Goal: Information Seeking & Learning: Check status

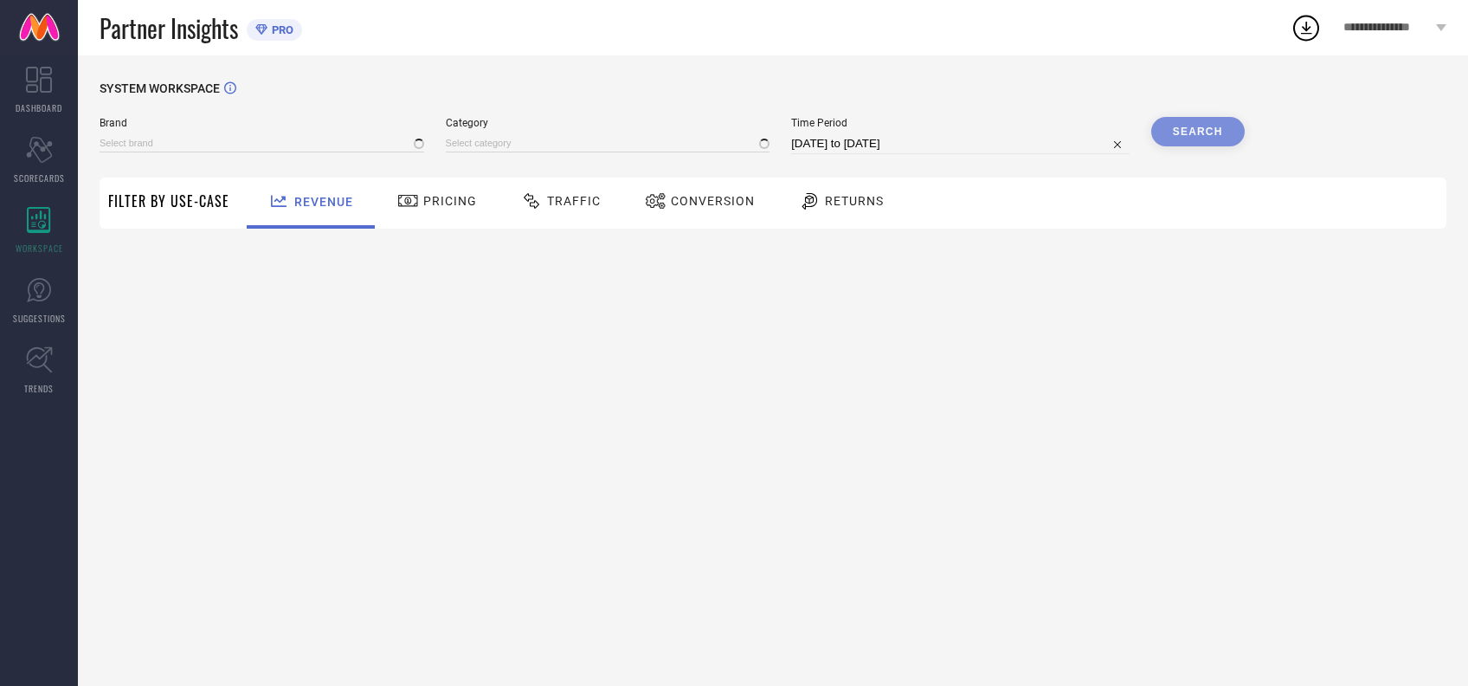
type input "[PERSON_NAME] BY KISAH"
type input "All"
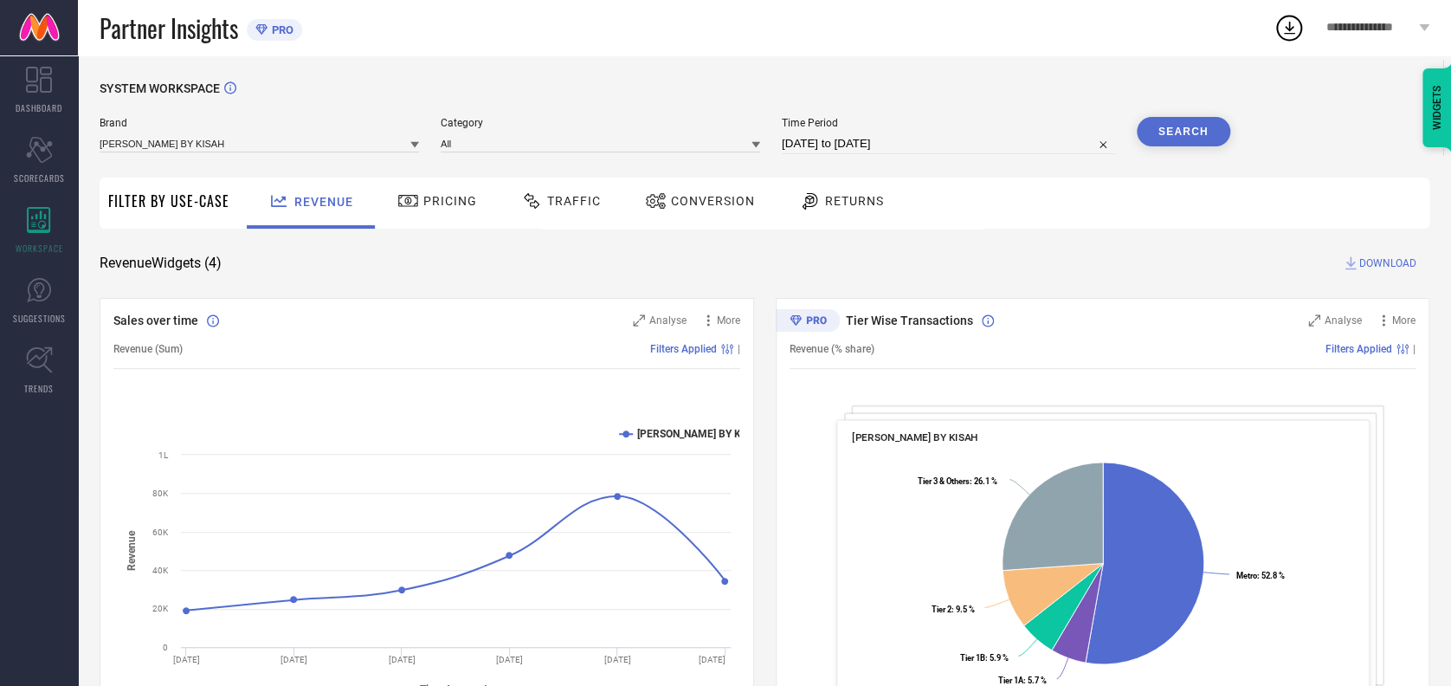
click at [560, 194] on span "Traffic" at bounding box center [574, 201] width 54 height 14
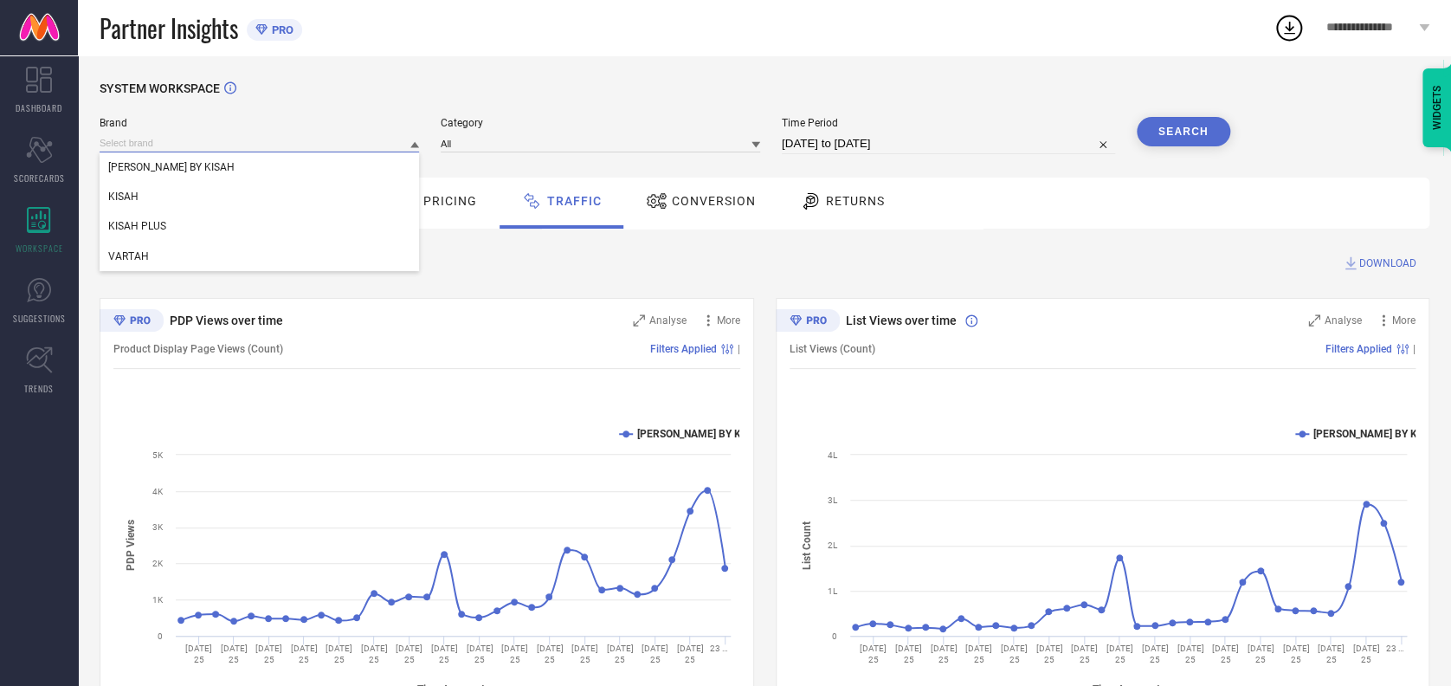
click at [305, 139] on input at bounding box center [259, 143] width 319 height 18
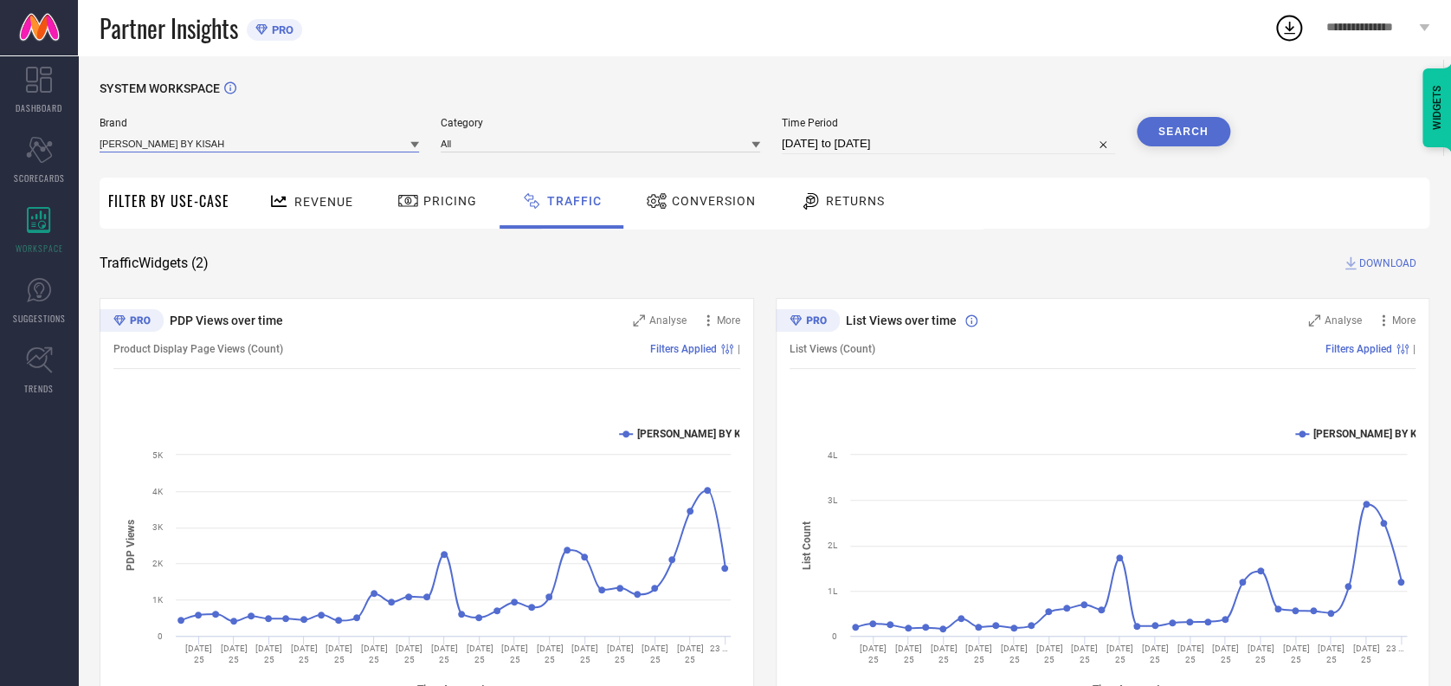
click at [237, 138] on input at bounding box center [259, 143] width 319 height 18
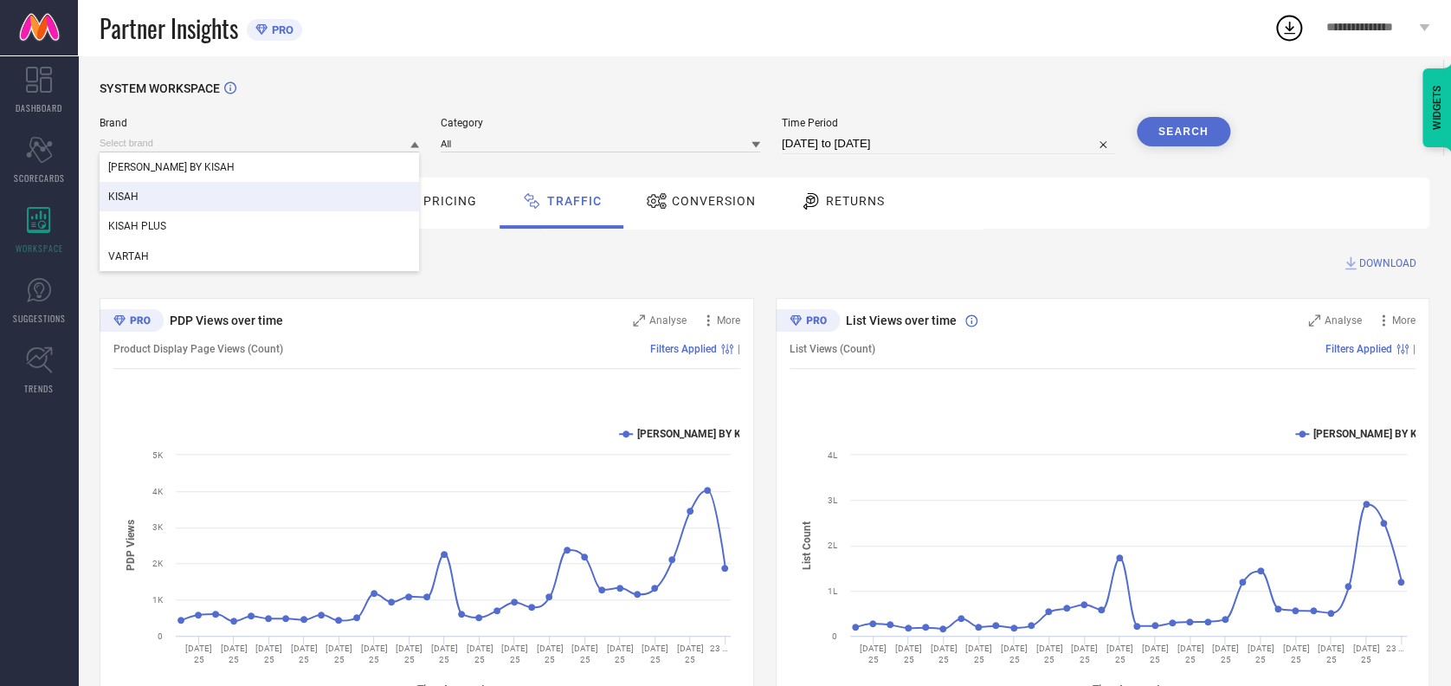
click at [164, 192] on div "KISAH" at bounding box center [259, 196] width 319 height 29
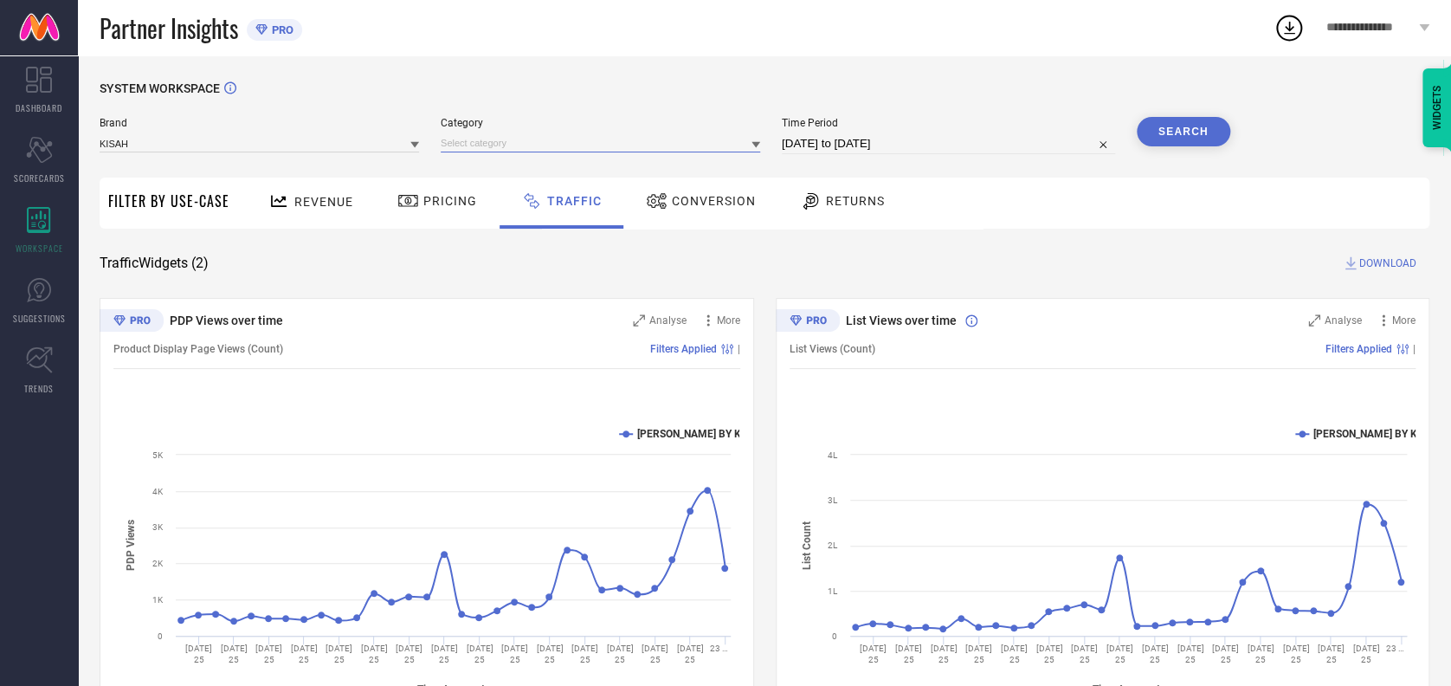
click at [499, 141] on input at bounding box center [600, 143] width 319 height 18
click at [505, 140] on input at bounding box center [600, 143] width 319 height 18
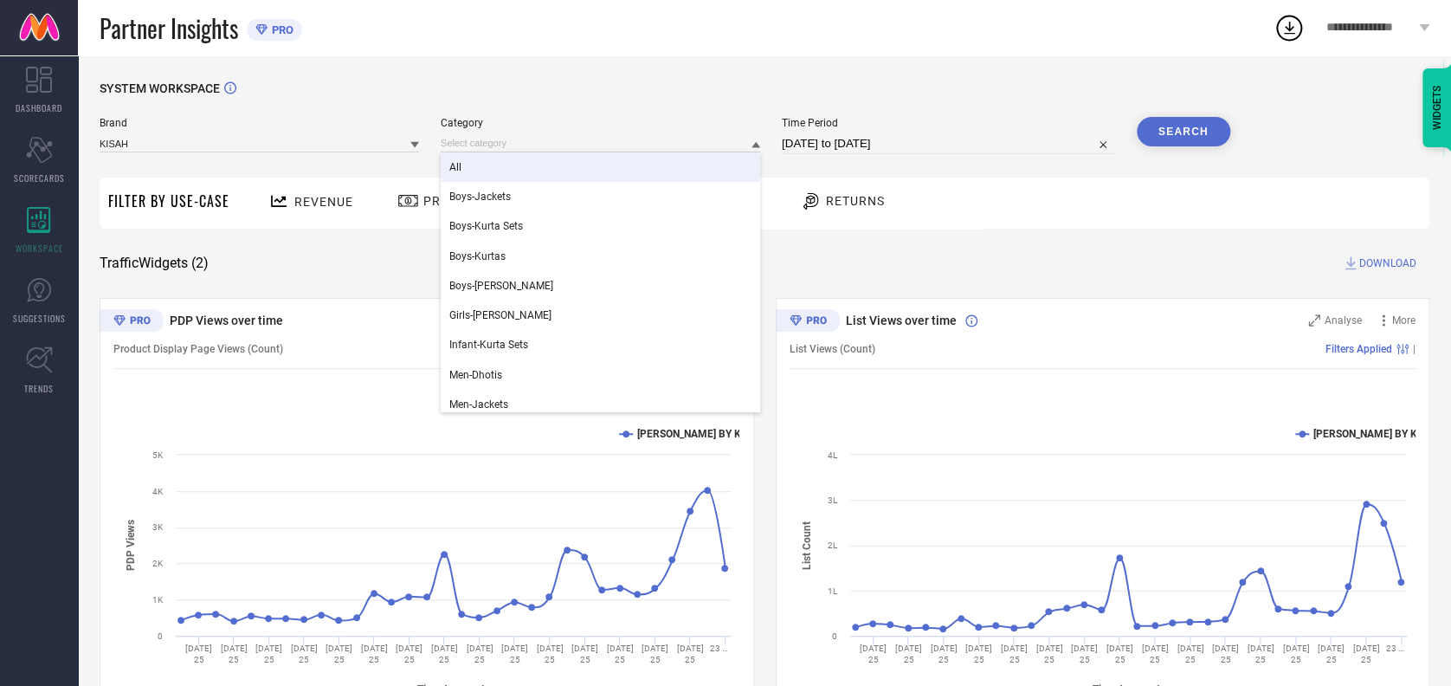
click at [500, 161] on div "All" at bounding box center [600, 166] width 319 height 29
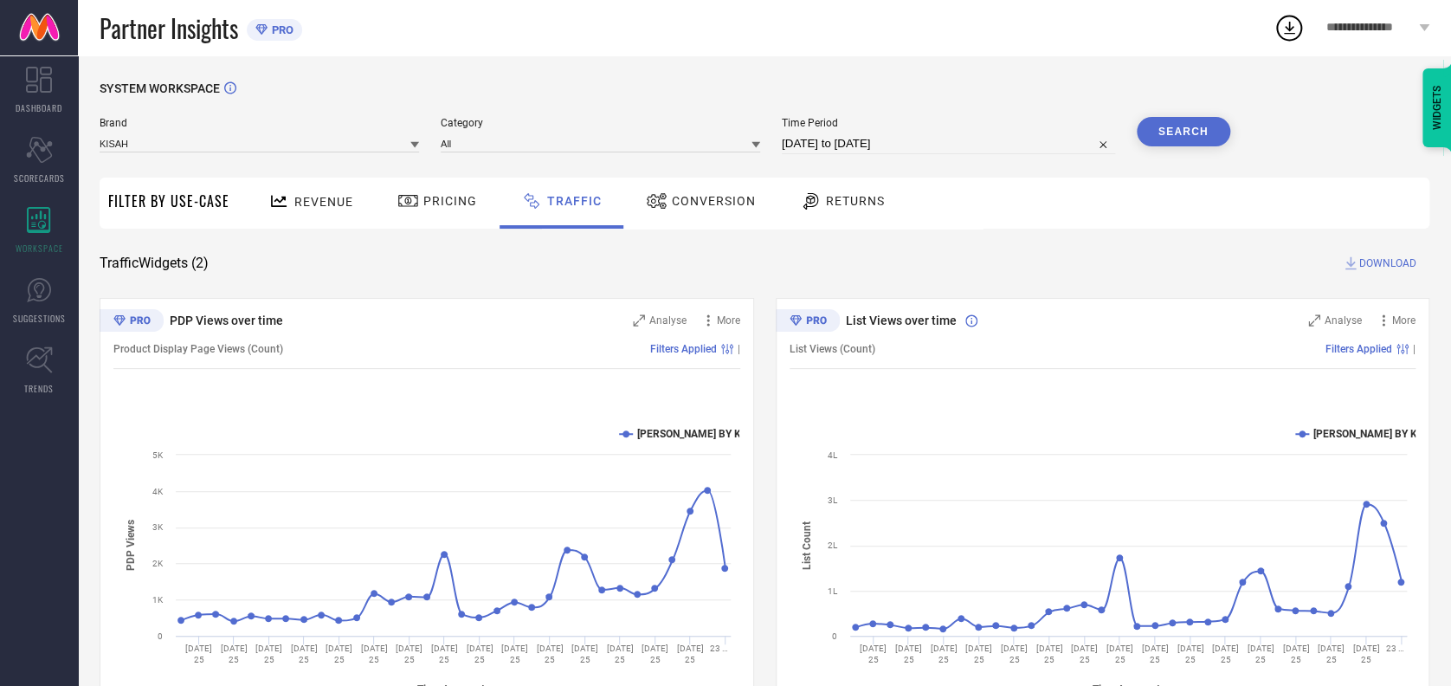
select select "7"
select select "2025"
select select "8"
select select "2025"
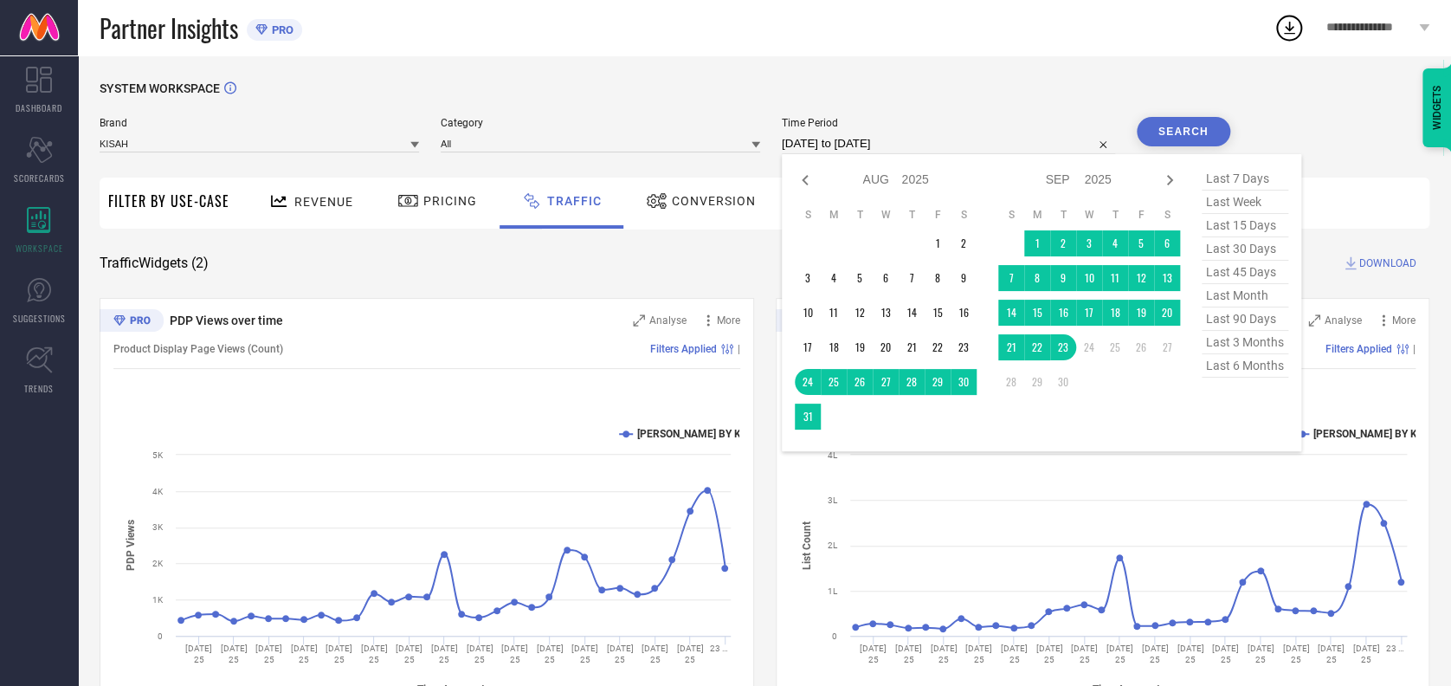
click at [922, 139] on input "[DATE] to [DATE]" at bounding box center [948, 143] width 333 height 21
click at [795, 177] on icon at bounding box center [805, 180] width 21 height 21
select select "5"
select select "2025"
select select "6"
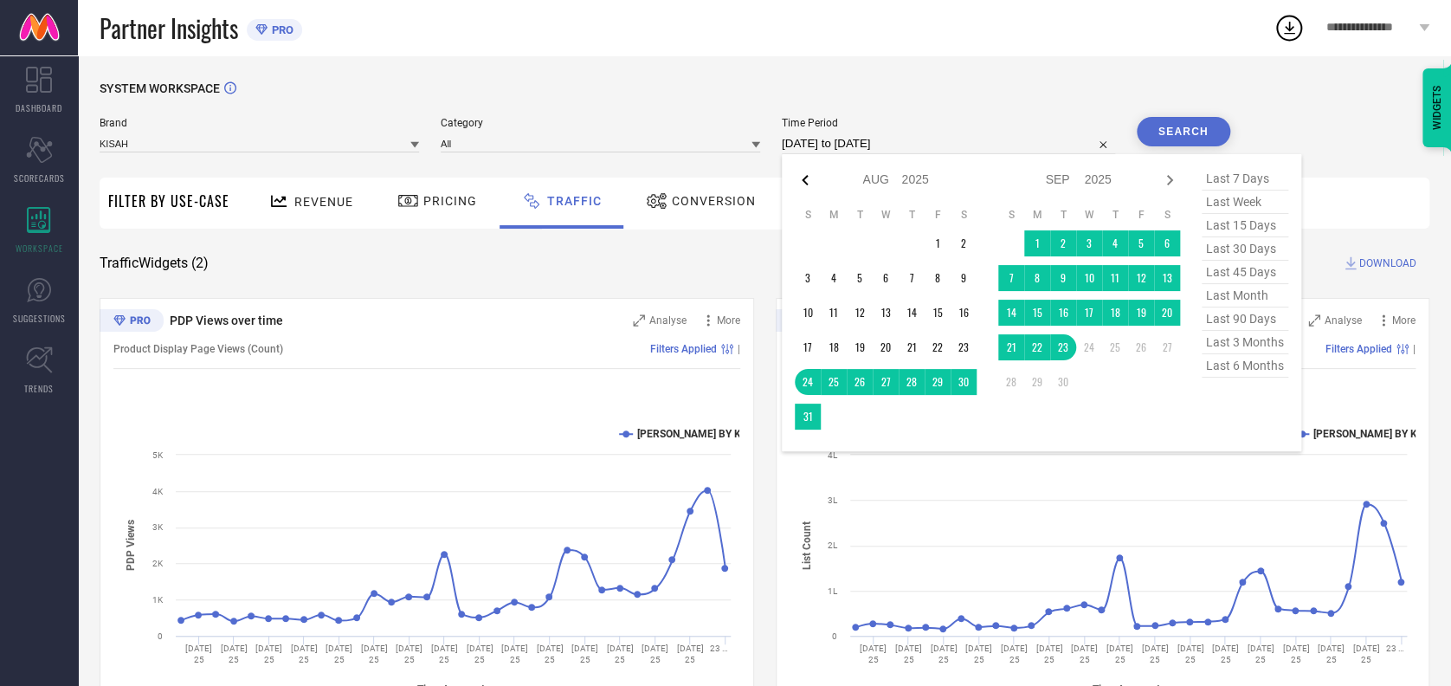
select select "2025"
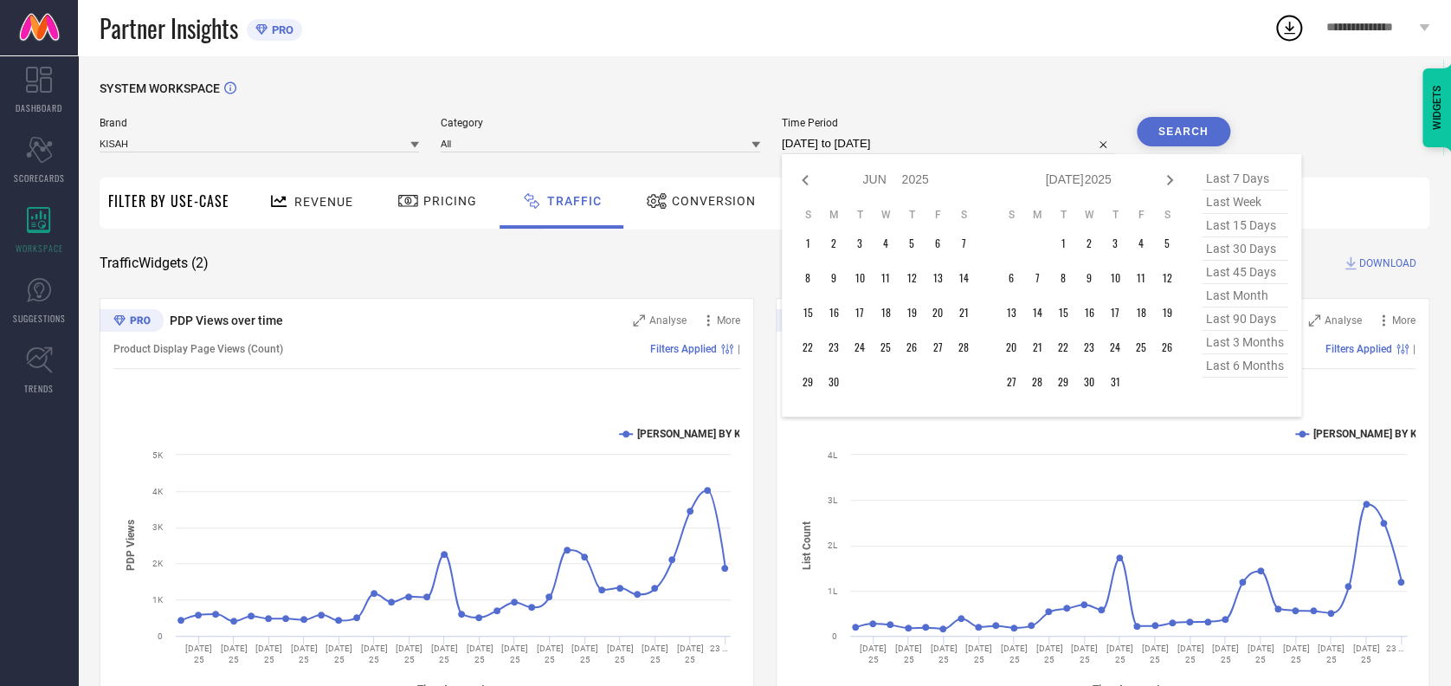
click at [795, 177] on icon at bounding box center [805, 180] width 21 height 21
select select "4"
select select "2025"
select select "5"
select select "2025"
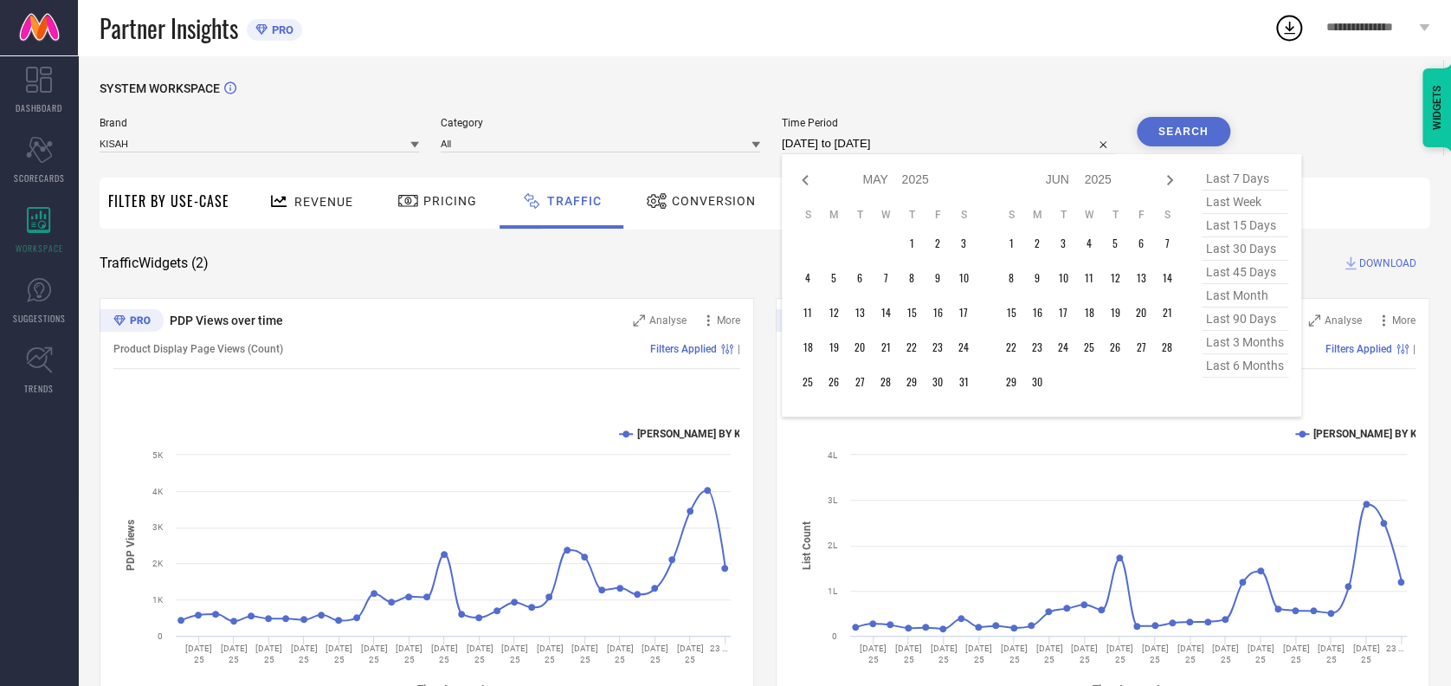
click at [795, 177] on icon at bounding box center [805, 180] width 21 height 21
select select "3"
select select "2025"
select select "4"
select select "2025"
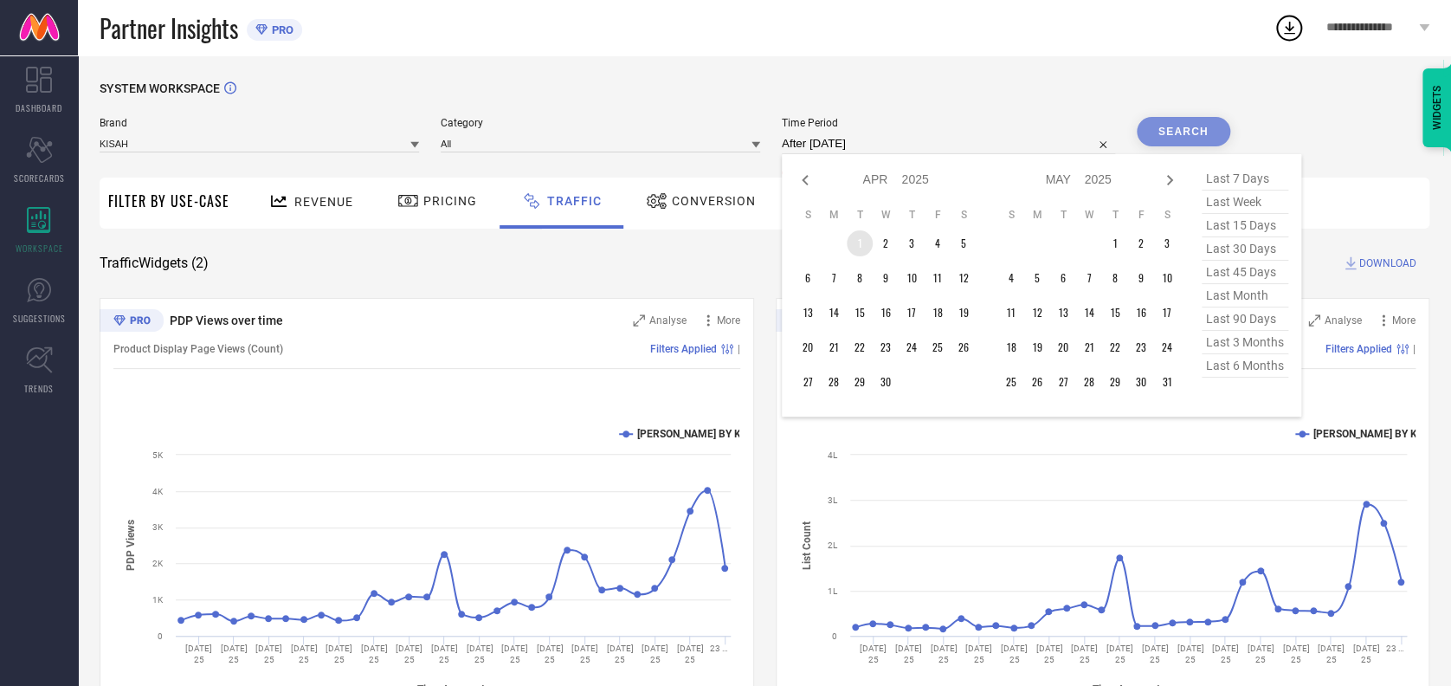
type input "After [DATE]"
click at [861, 242] on td "1" at bounding box center [860, 243] width 26 height 26
click at [1171, 178] on icon at bounding box center [1169, 180] width 21 height 21
select select "4"
select select "2025"
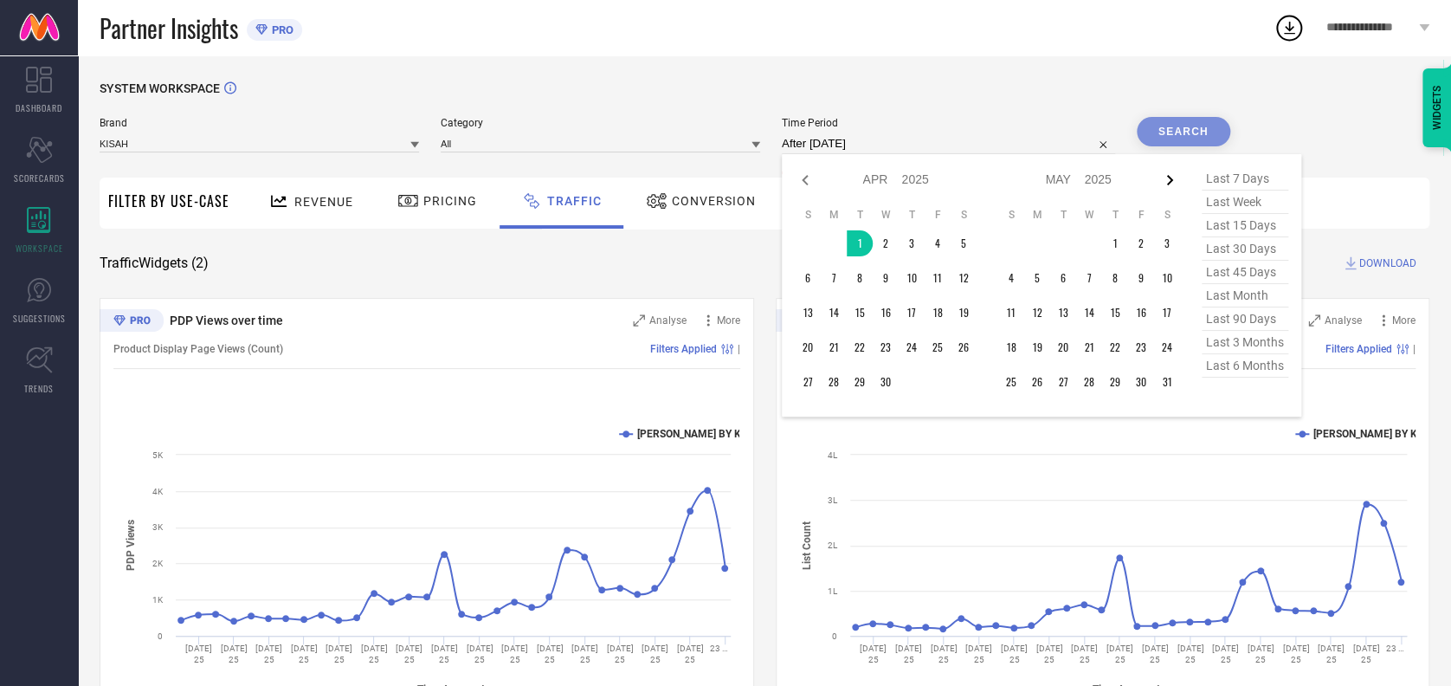
select select "5"
select select "2025"
click at [1171, 178] on icon at bounding box center [1169, 180] width 21 height 21
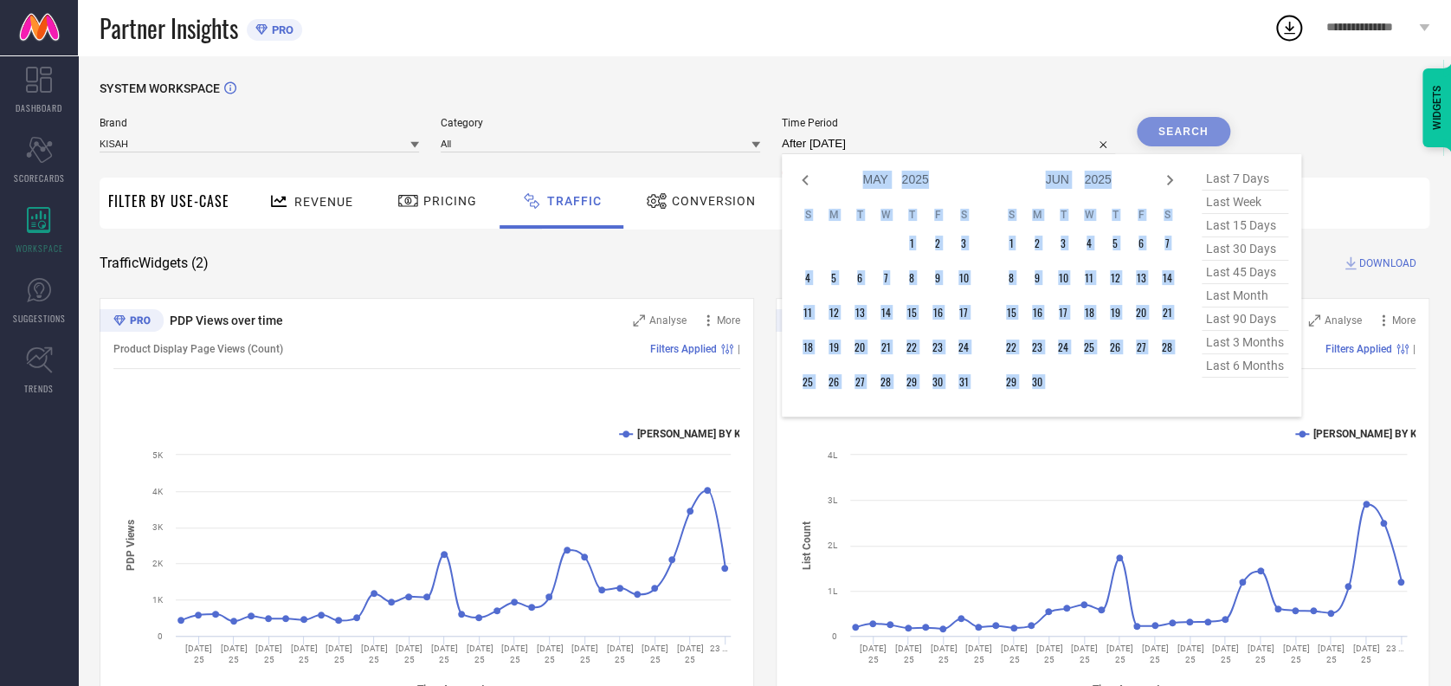
select select "5"
select select "2025"
select select "6"
select select "2025"
click at [1171, 178] on icon at bounding box center [1169, 180] width 21 height 21
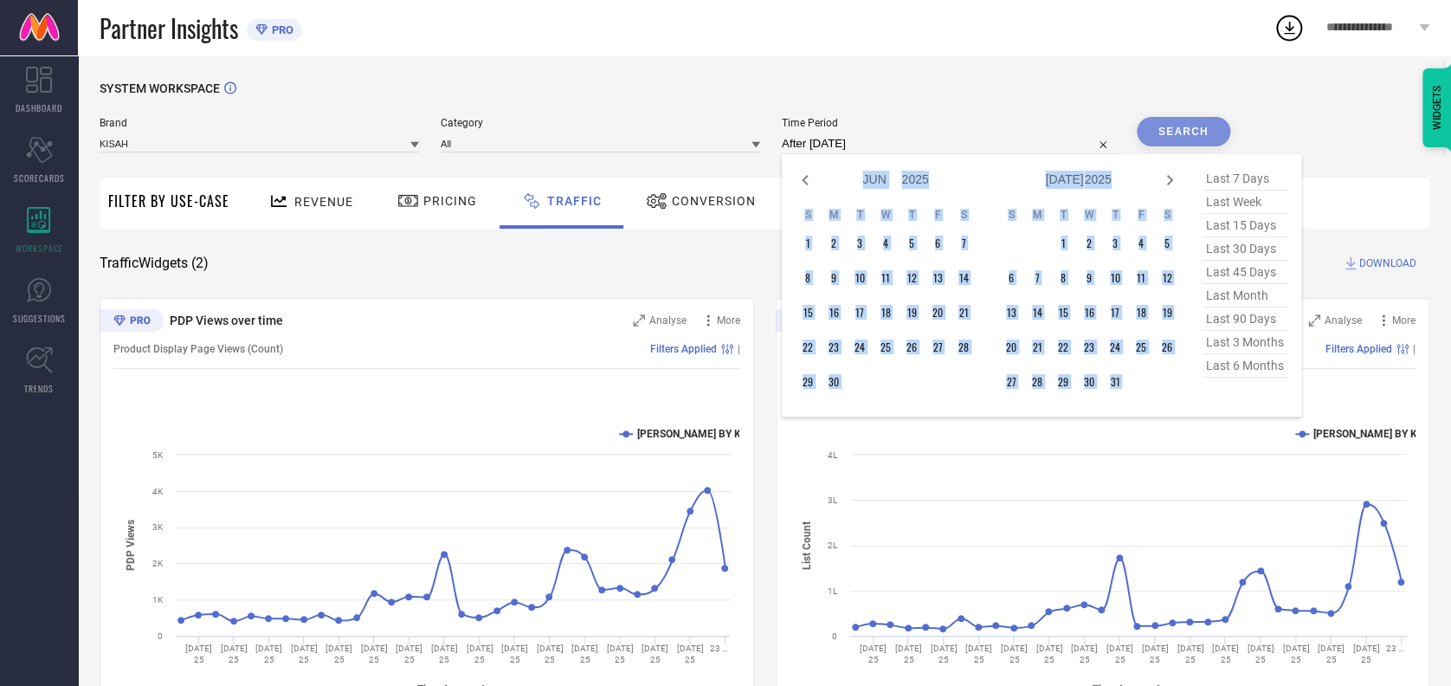
select select "6"
select select "2025"
select select "7"
select select "2025"
click at [1171, 178] on icon at bounding box center [1169, 180] width 21 height 21
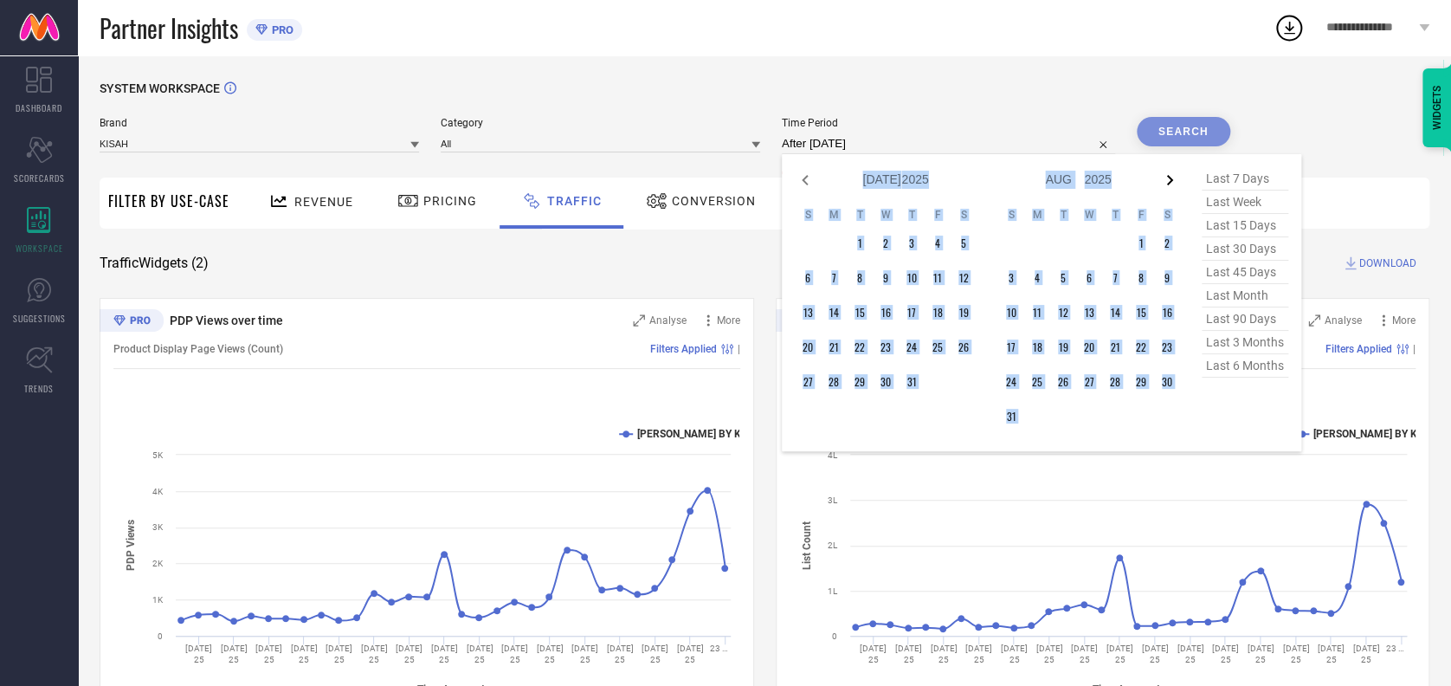
select select "7"
select select "2025"
select select "8"
select select "2025"
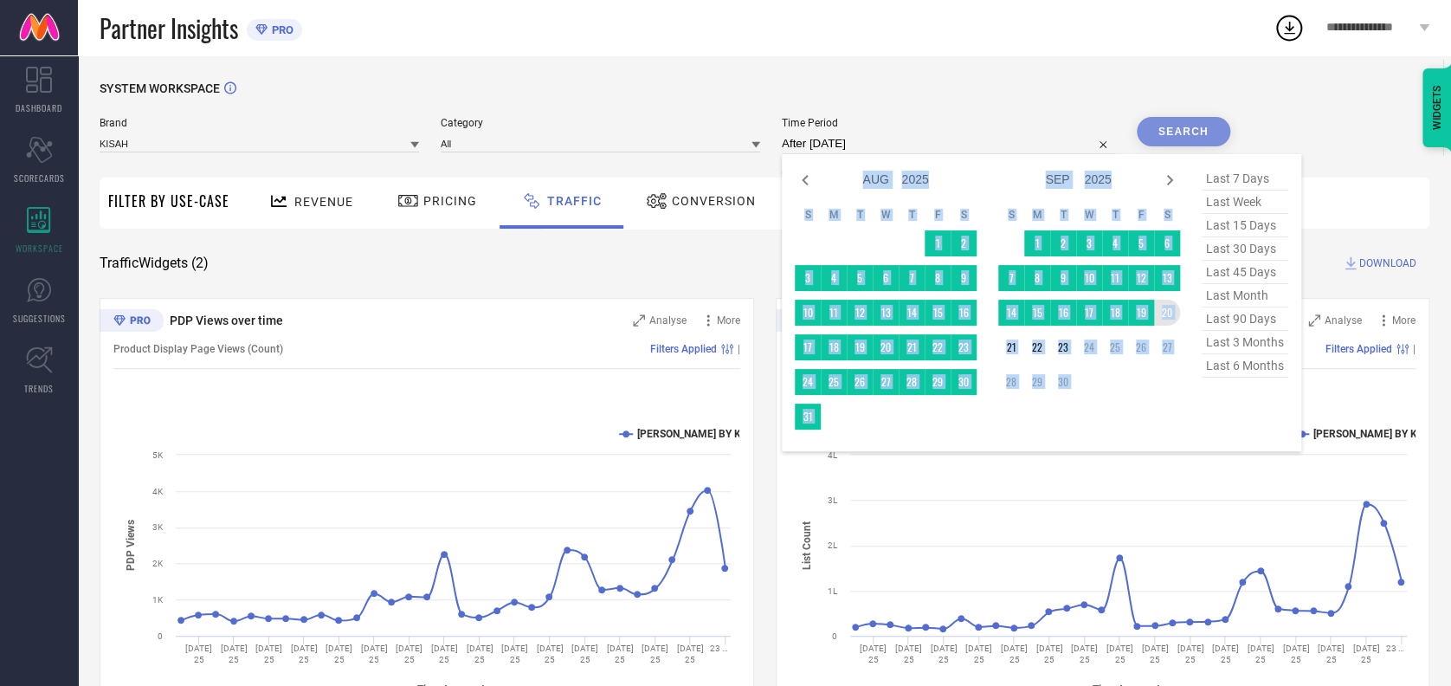
type input "[DATE] to [DATE]"
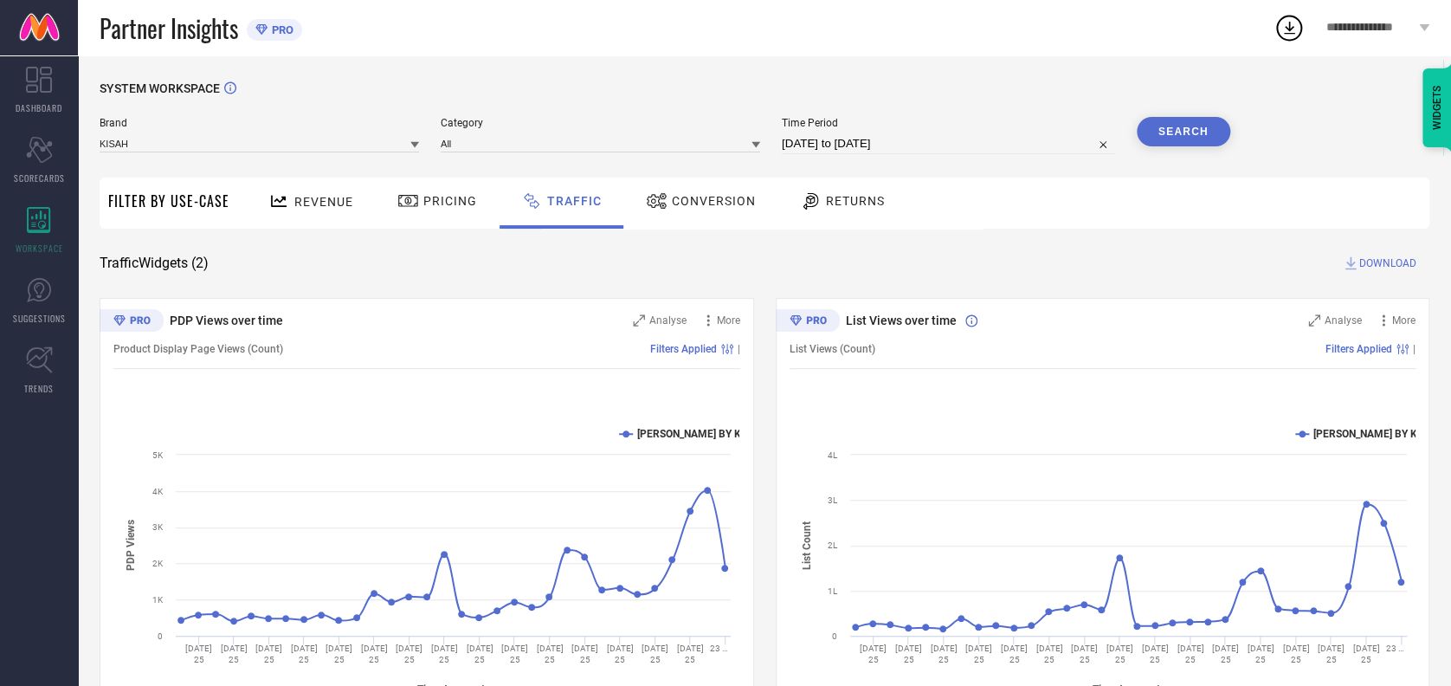
click at [1187, 135] on button "Search" at bounding box center [1184, 131] width 94 height 29
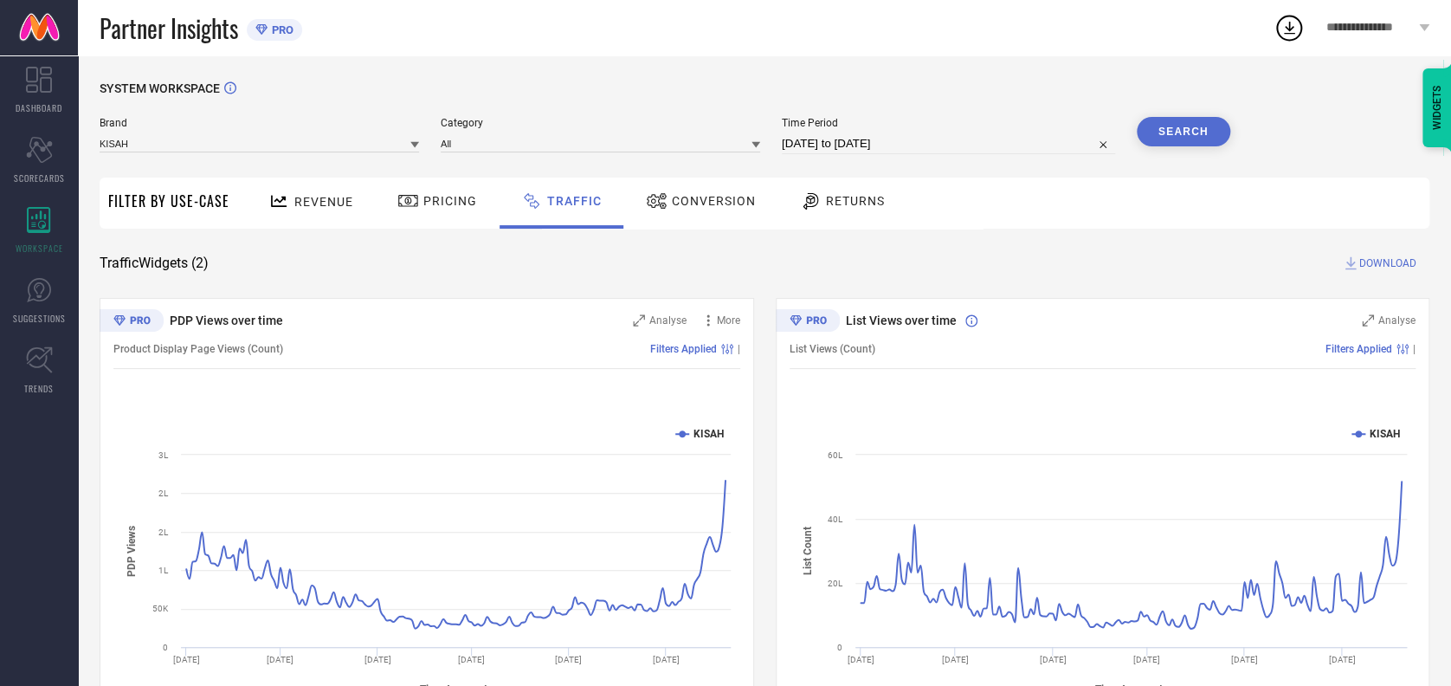
click at [1387, 254] on div "SYSTEM WORKSPACE Brand KISAH Category All Time Period [DATE] to [DATE] Search F…" at bounding box center [765, 405] width 1330 height 649
click at [1372, 259] on span "DOWNLOAD" at bounding box center [1387, 263] width 57 height 17
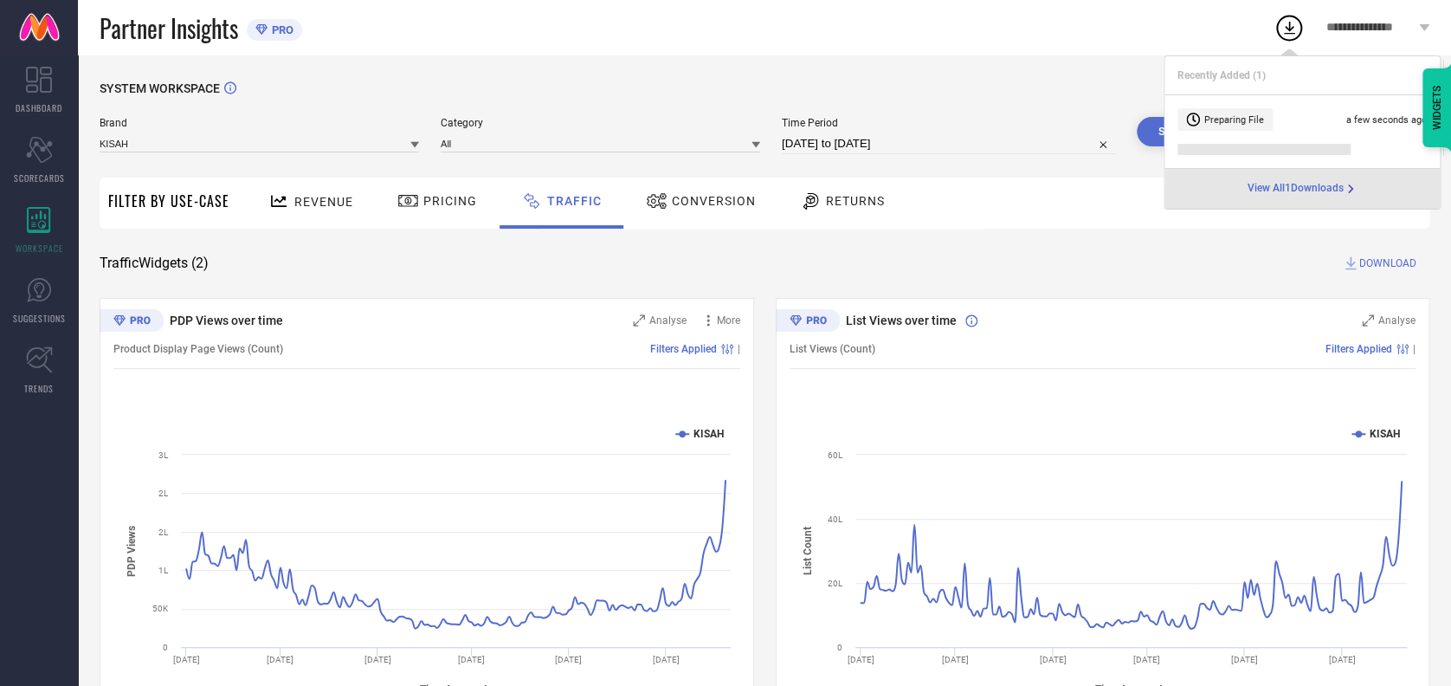
click at [1284, 27] on icon at bounding box center [1289, 28] width 11 height 13
